Goal: Information Seeking & Learning: Learn about a topic

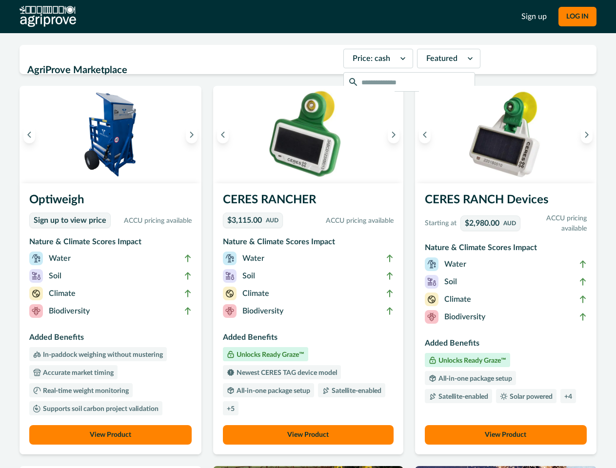
click at [577, 17] on button "LOG IN" at bounding box center [578, 17] width 38 height 20
click at [29, 135] on icon "Previous image" at bounding box center [29, 134] width 7 height 7
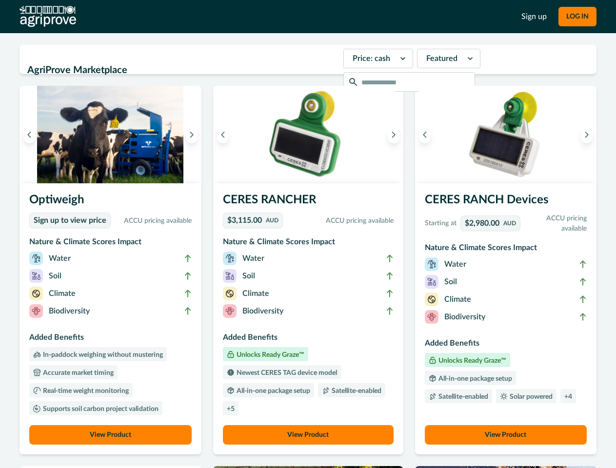
click at [194, 135] on icon "Next image" at bounding box center [191, 134] width 7 height 7
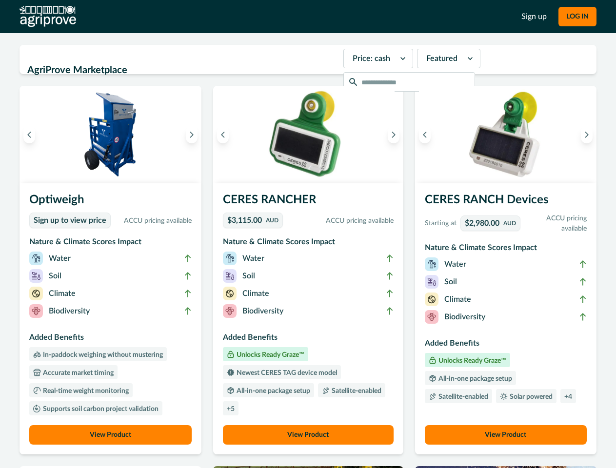
click at [112, 319] on li "Biodiversity" at bounding box center [110, 314] width 163 height 18
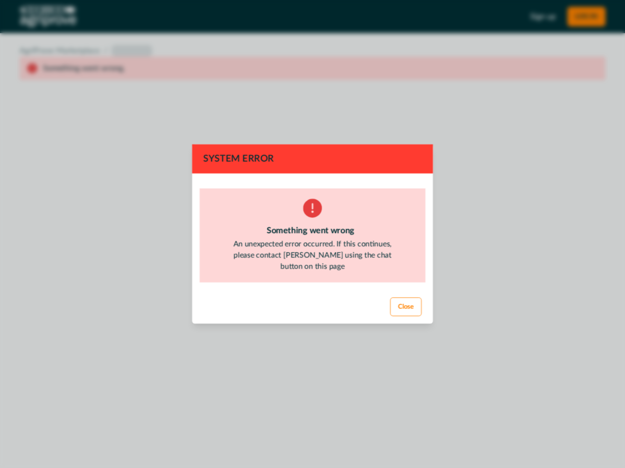
click at [112, 435] on div "System Error Something went wrong An unexpected error occurred. If this continu…" at bounding box center [312, 234] width 625 height 468
click at [225, 135] on div "System Error Something went wrong An unexpected error occurred. If this continu…" at bounding box center [312, 234] width 625 height 468
click at [391, 135] on div "System Error Something went wrong An unexpected error occurred. If this continu…" at bounding box center [312, 234] width 625 height 468
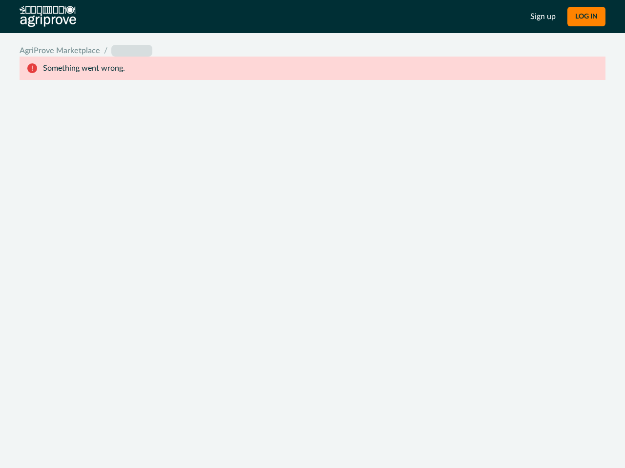
click at [308, 319] on footer "Close" at bounding box center [312, 308] width 245 height 35
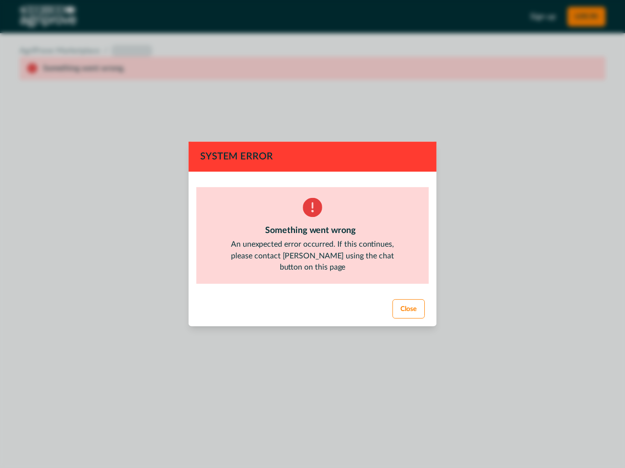
click at [308, 435] on div "System Error Something went wrong An unexpected error occurred. If this continu…" at bounding box center [312, 234] width 625 height 468
click at [422, 135] on div "System Error Something went wrong An unexpected error occurred. If this continu…" at bounding box center [312, 234] width 625 height 468
